Goal: Information Seeking & Learning: Learn about a topic

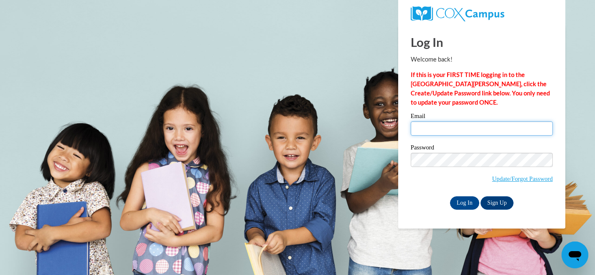
click at [435, 125] on input "Email" at bounding box center [482, 128] width 142 height 14
type input "amgoetz@waukesha.k12.wi.us"
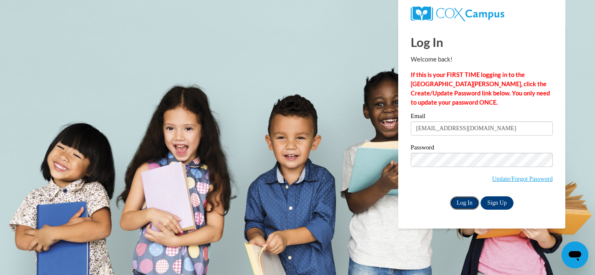
click at [466, 203] on input "Log In" at bounding box center [464, 202] width 29 height 13
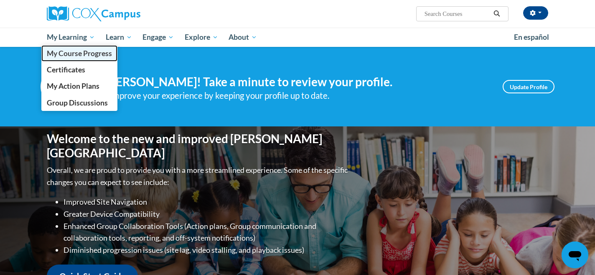
click at [69, 56] on span "My Course Progress" at bounding box center [79, 53] width 65 height 9
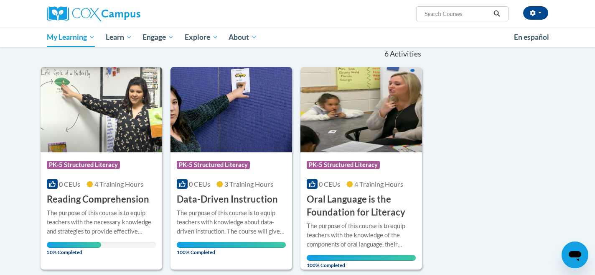
scroll to position [84, 0]
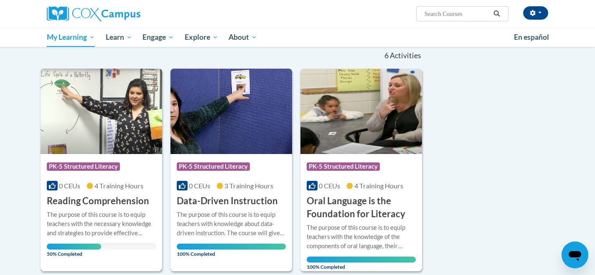
click at [94, 112] on img at bounding box center [102, 111] width 122 height 85
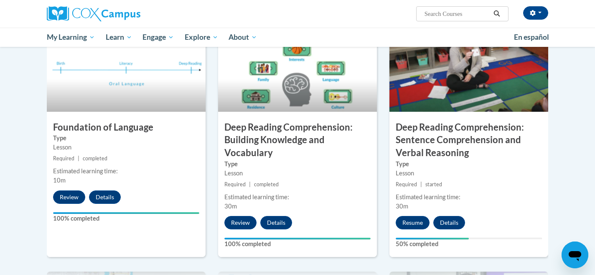
scroll to position [395, 0]
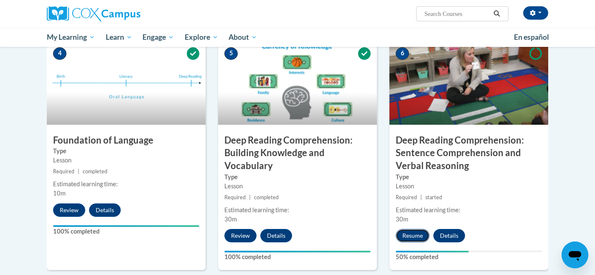
click at [412, 237] on button "Resume" at bounding box center [413, 235] width 34 height 13
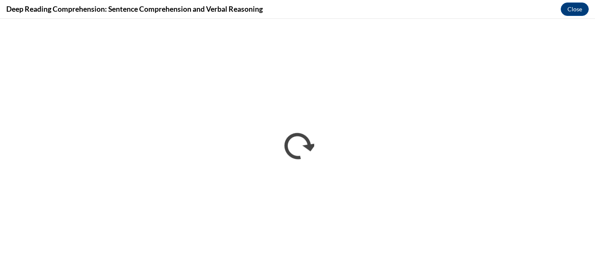
scroll to position [0, 0]
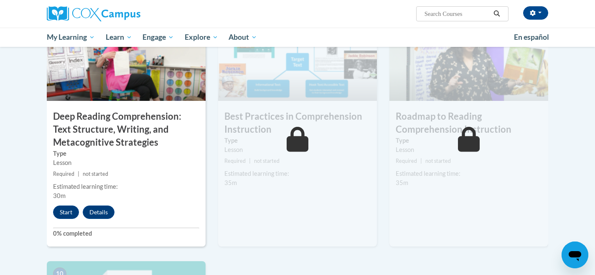
scroll to position [665, 0]
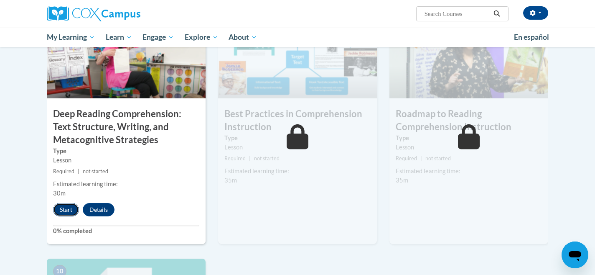
click at [67, 209] on button "Start" at bounding box center [66, 209] width 26 height 13
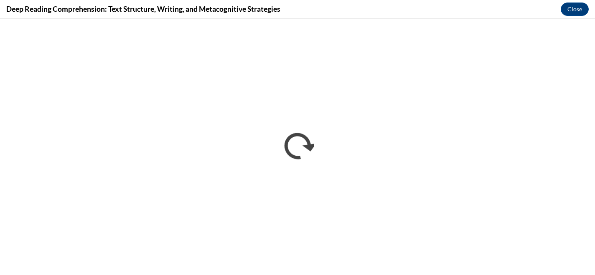
scroll to position [0, 0]
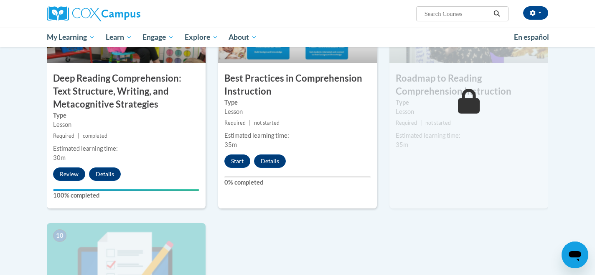
scroll to position [699, 0]
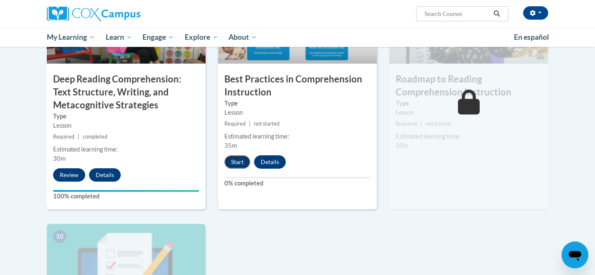
click at [236, 160] on button "Start" at bounding box center [237, 161] width 26 height 13
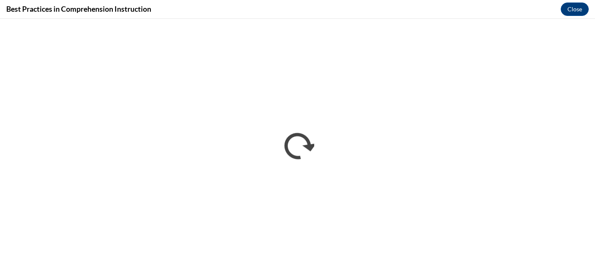
scroll to position [0, 0]
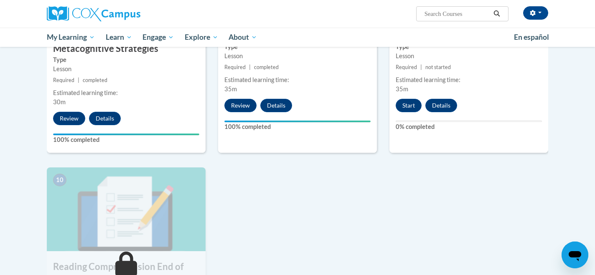
scroll to position [755, 0]
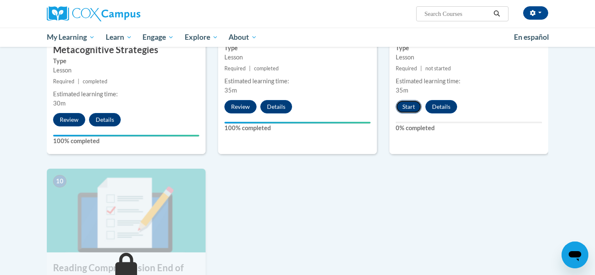
click at [409, 109] on button "Start" at bounding box center [409, 106] width 26 height 13
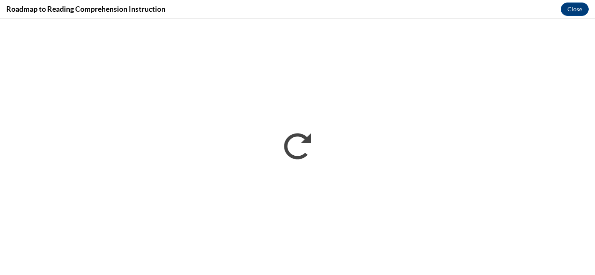
scroll to position [0, 0]
